Goal: Transaction & Acquisition: Book appointment/travel/reservation

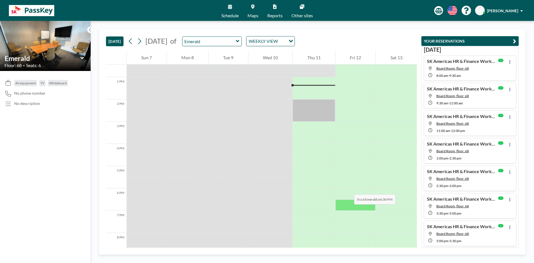
scroll to position [278, 0]
click at [92, 29] on icon at bounding box center [90, 30] width 4 height 6
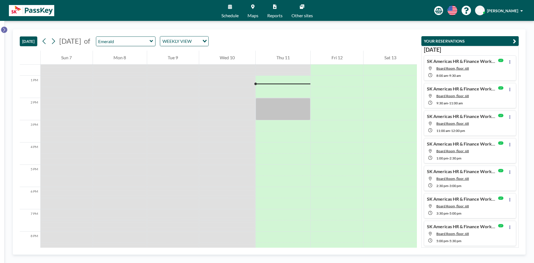
click at [6, 31] on button at bounding box center [4, 29] width 7 height 7
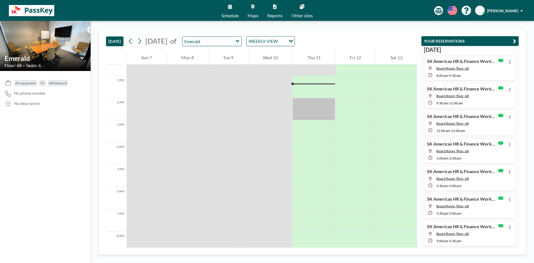
click at [242, 43] on div "Emerald" at bounding box center [212, 41] width 60 height 10
click at [240, 43] on icon at bounding box center [238, 41] width 4 height 6
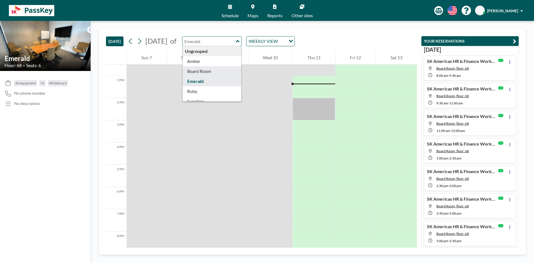
type input "Board Room"
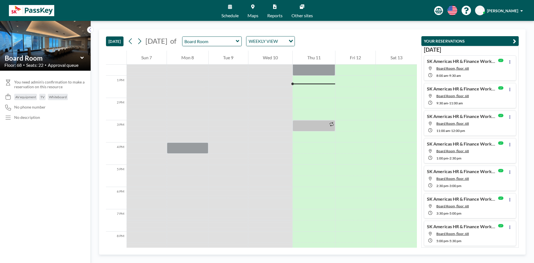
click at [38, 35] on img at bounding box center [45, 46] width 91 height 50
click at [84, 57] on div "Board Room" at bounding box center [45, 58] width 82 height 9
click at [81, 57] on icon at bounding box center [81, 58] width 3 height 2
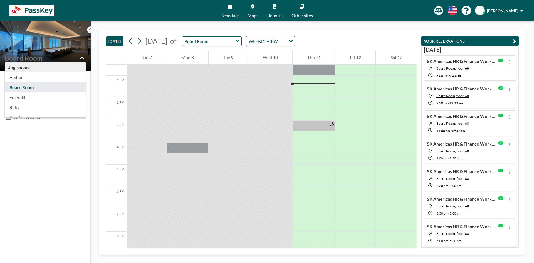
click at [72, 52] on div "Ungrouped Amber Board Room Emerald Ruby Sapphire Topaz Floor: 68 • Seats: 22 • …" at bounding box center [45, 61] width 91 height 20
click at [62, 41] on img at bounding box center [45, 46] width 91 height 50
click at [242, 42] on div "Board Room" at bounding box center [212, 41] width 60 height 10
click at [82, 58] on icon at bounding box center [81, 58] width 3 height 2
type input "Board Room"
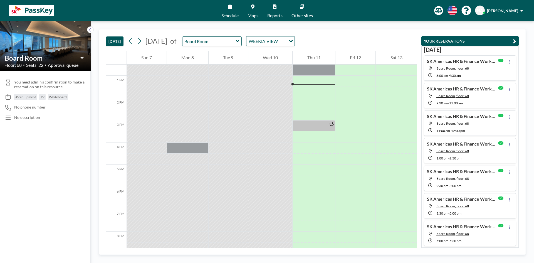
click at [240, 39] on icon at bounding box center [238, 41] width 4 height 6
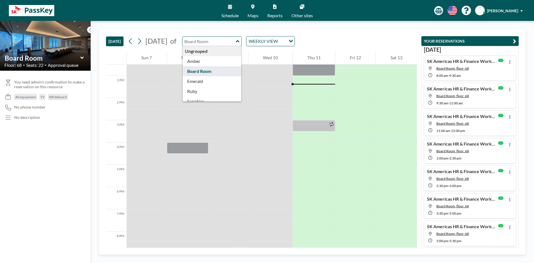
click at [241, 53] on div "Ungrouped" at bounding box center [212, 51] width 59 height 10
click at [226, 52] on div "Ungrouped" at bounding box center [212, 51] width 59 height 10
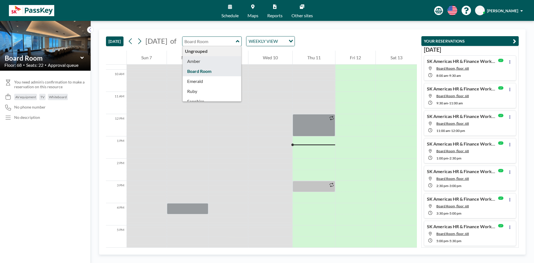
scroll to position [167, 0]
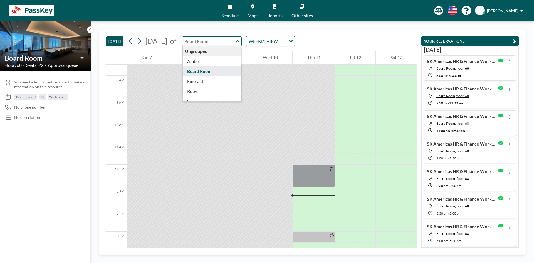
click at [227, 52] on div "Ungrouped" at bounding box center [212, 51] width 59 height 10
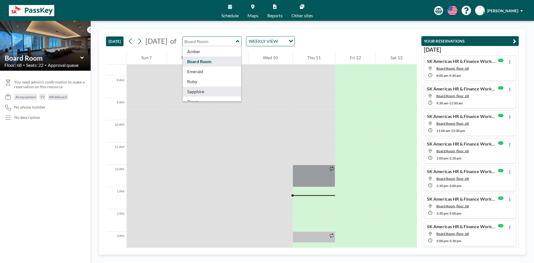
scroll to position [18, 0]
type input "Board Room"
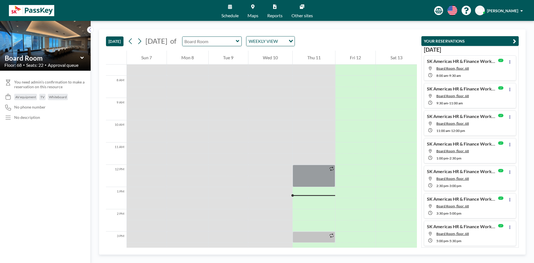
click at [236, 42] on input "text" at bounding box center [209, 41] width 53 height 9
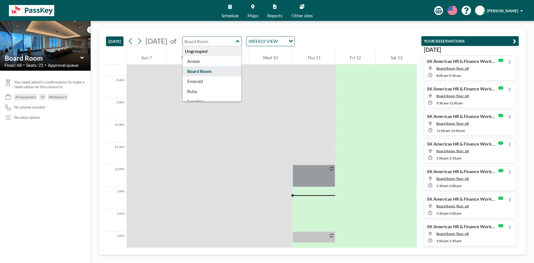
type input "Board Room"
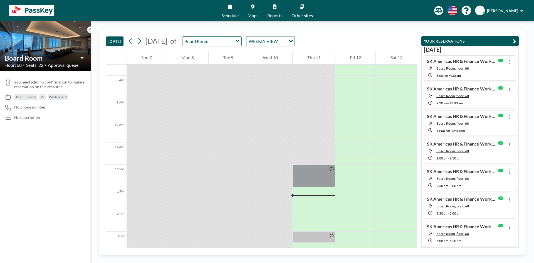
click at [82, 40] on img at bounding box center [45, 46] width 91 height 50
click at [91, 29] on icon at bounding box center [90, 30] width 4 height 6
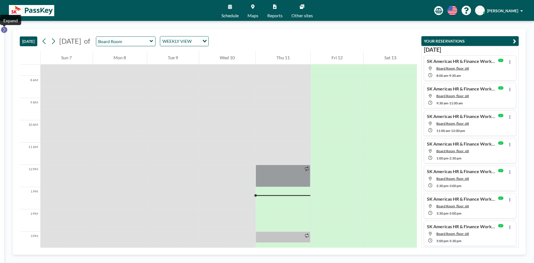
click at [4, 29] on icon at bounding box center [4, 30] width 2 height 4
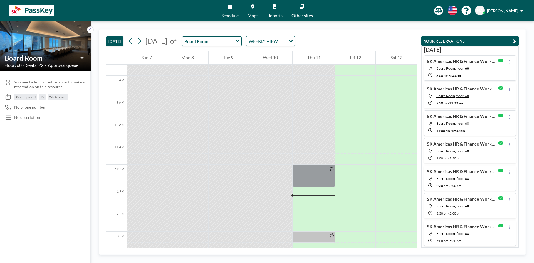
drag, startPoint x: 230, startPoint y: 13, endPoint x: 237, endPoint y: 19, distance: 8.5
click at [230, 13] on span "Schedule" at bounding box center [229, 15] width 17 height 4
click at [255, 14] on span "Maps" at bounding box center [253, 15] width 11 height 4
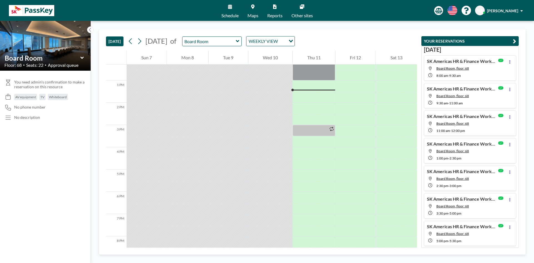
scroll to position [278, 0]
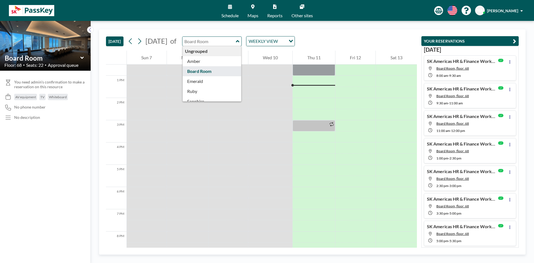
click at [236, 40] on input "text" at bounding box center [209, 41] width 53 height 9
type input "Emerald"
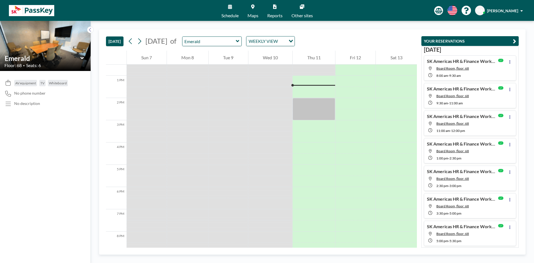
click at [116, 45] on button "[DATE]" at bounding box center [115, 41] width 18 height 10
click at [513, 41] on icon "button" at bounding box center [514, 41] width 3 height 7
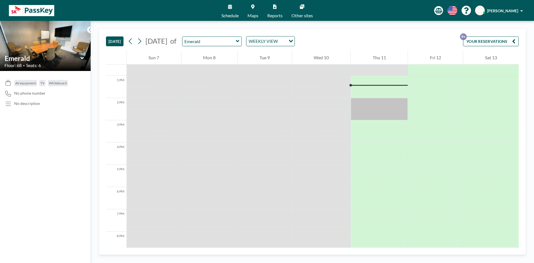
click at [232, 14] on span "Schedule" at bounding box center [229, 15] width 17 height 4
click at [363, 95] on div at bounding box center [379, 92] width 57 height 11
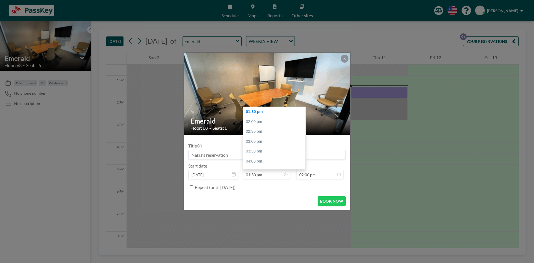
scroll to position [277, 0]
click at [332, 156] on input at bounding box center [267, 154] width 157 height 9
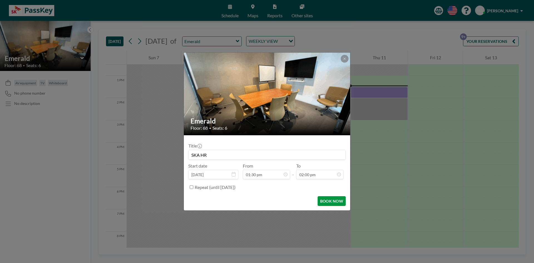
type input "SKA HR"
click at [338, 201] on button "BOOK NOW" at bounding box center [332, 201] width 28 height 10
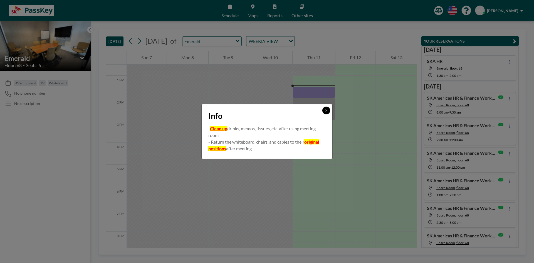
click at [328, 110] on button at bounding box center [326, 111] width 8 height 8
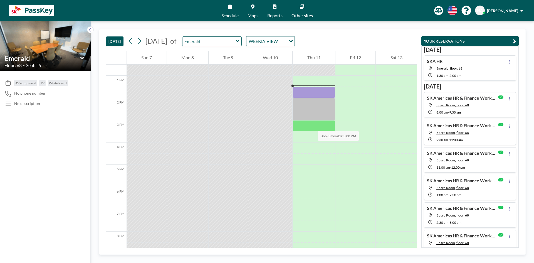
click at [312, 125] on div at bounding box center [314, 125] width 43 height 11
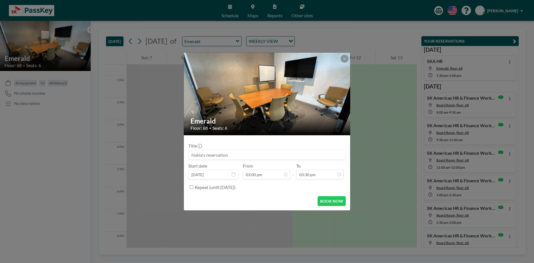
click at [241, 149] on div "Title" at bounding box center [266, 151] width 157 height 17
click at [240, 152] on input at bounding box center [267, 154] width 157 height 9
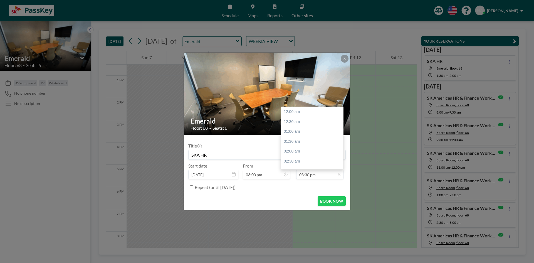
scroll to position [307, 0]
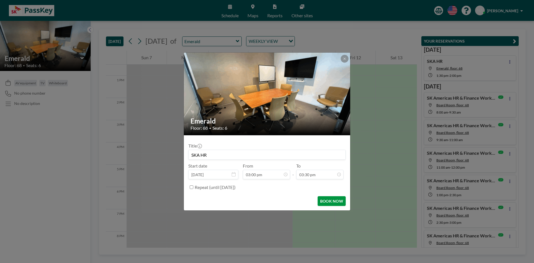
type input "SKA HR"
click at [329, 201] on button "BOOK NOW" at bounding box center [332, 201] width 28 height 10
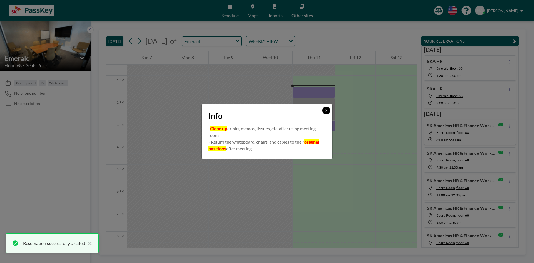
click at [323, 111] on button at bounding box center [326, 111] width 8 height 8
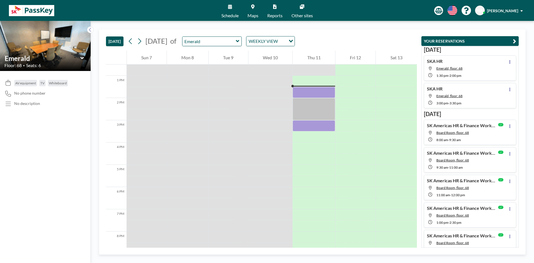
click at [250, 12] on link "Maps" at bounding box center [253, 10] width 20 height 21
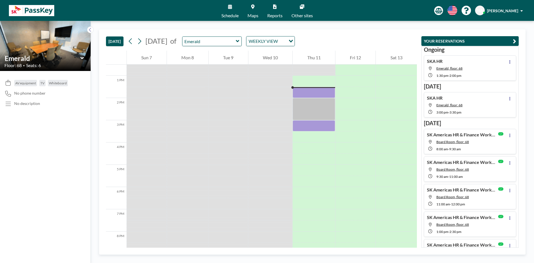
click at [226, 15] on span "Schedule" at bounding box center [229, 15] width 17 height 4
click at [251, 12] on link "Maps" at bounding box center [253, 10] width 20 height 21
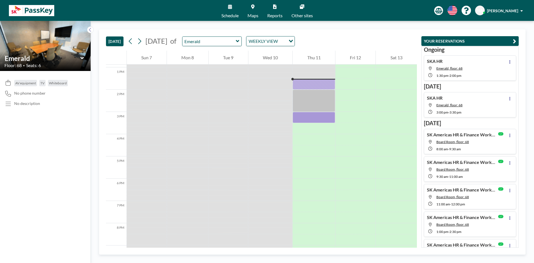
scroll to position [289, 0]
click at [515, 42] on icon "button" at bounding box center [514, 41] width 3 height 7
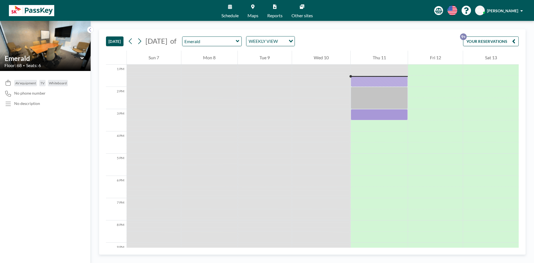
click at [301, 16] on span "Other sites" at bounding box center [302, 15] width 21 height 4
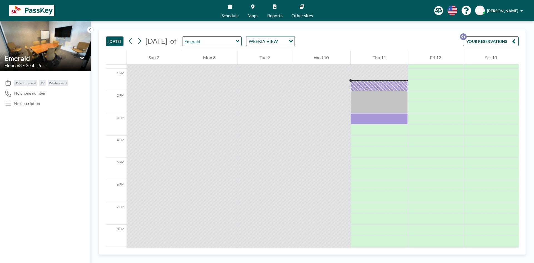
scroll to position [289, 0]
